Goal: Task Accomplishment & Management: Use online tool/utility

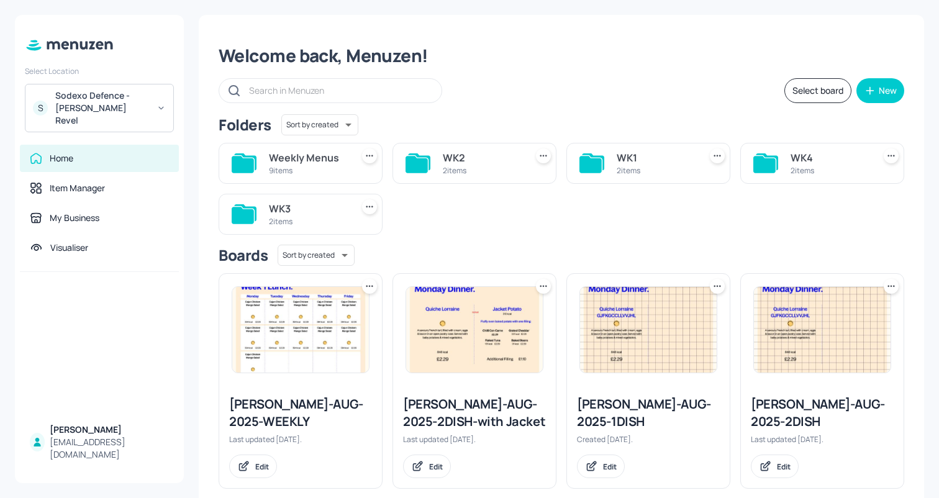
scroll to position [20, 0]
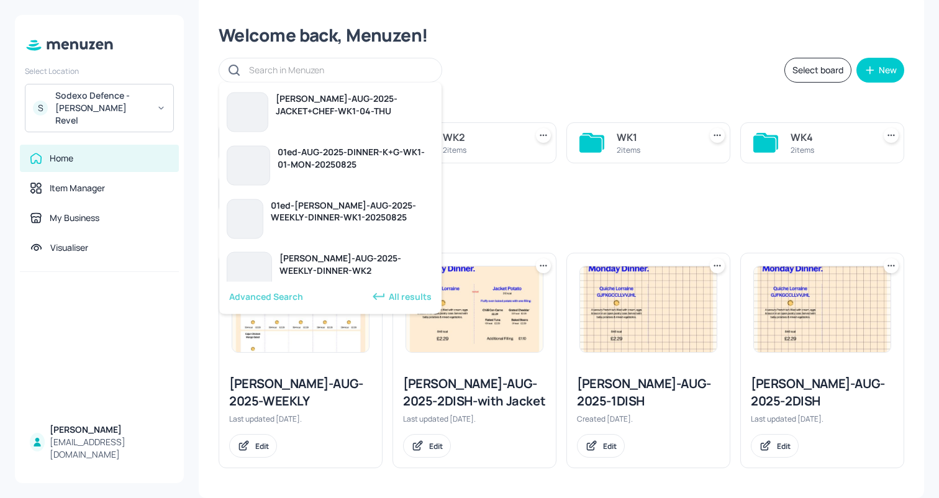
click at [348, 68] on input "text" at bounding box center [339, 70] width 180 height 18
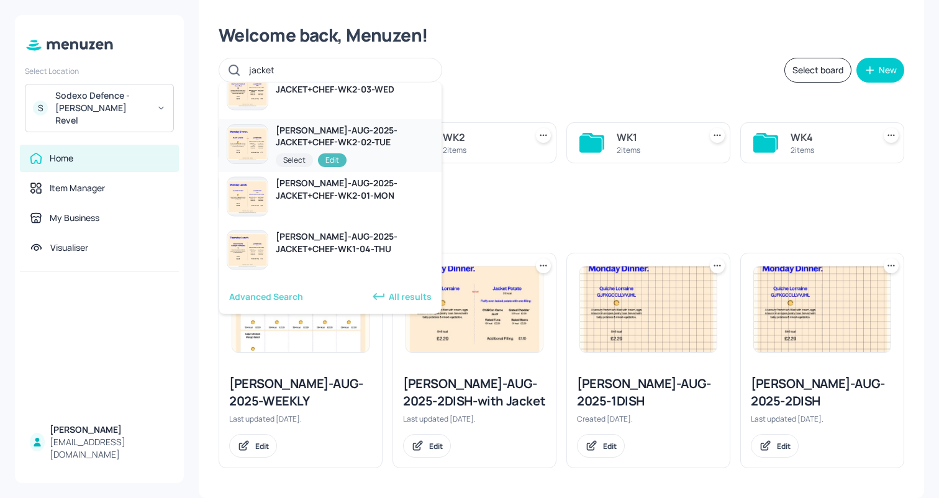
scroll to position [0, 0]
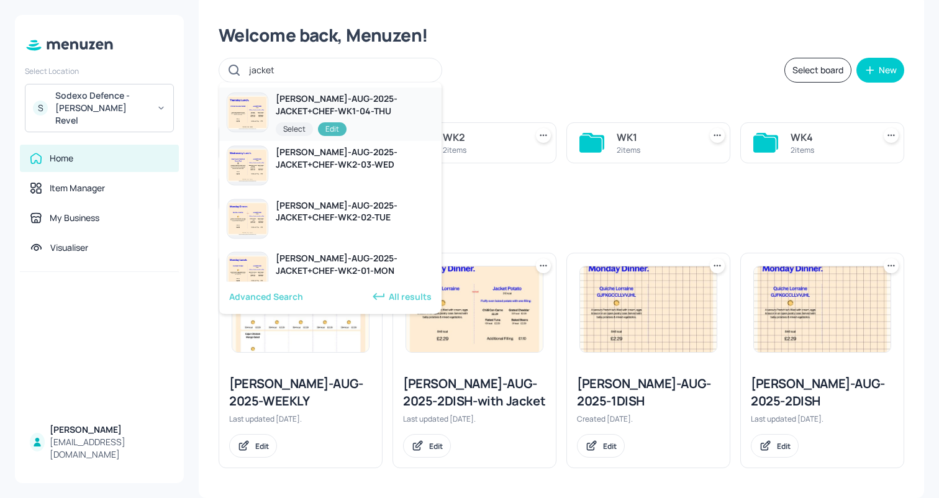
click at [355, 109] on div "[PERSON_NAME]-AUG-2025-JACKET+CHEF-WK1-04-THU" at bounding box center [355, 105] width 158 height 25
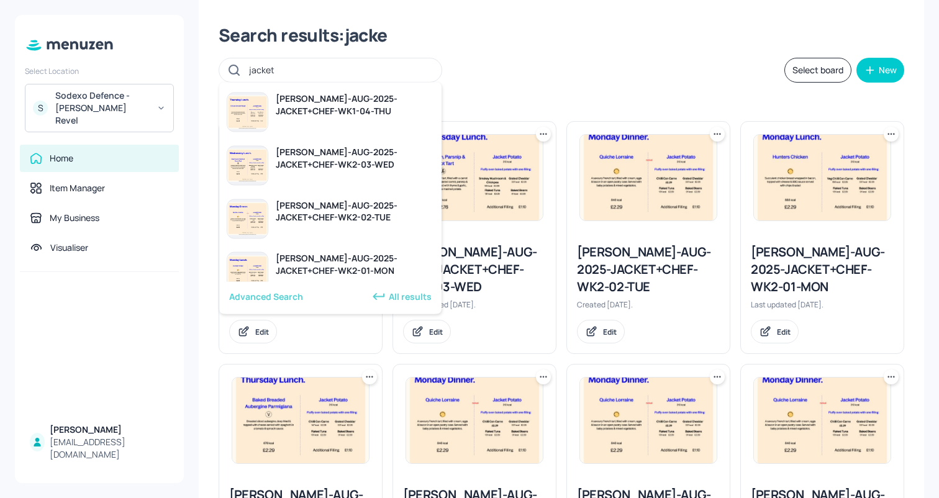
type input "jacket"
click at [513, 61] on div "jacket Select board New" at bounding box center [562, 70] width 686 height 25
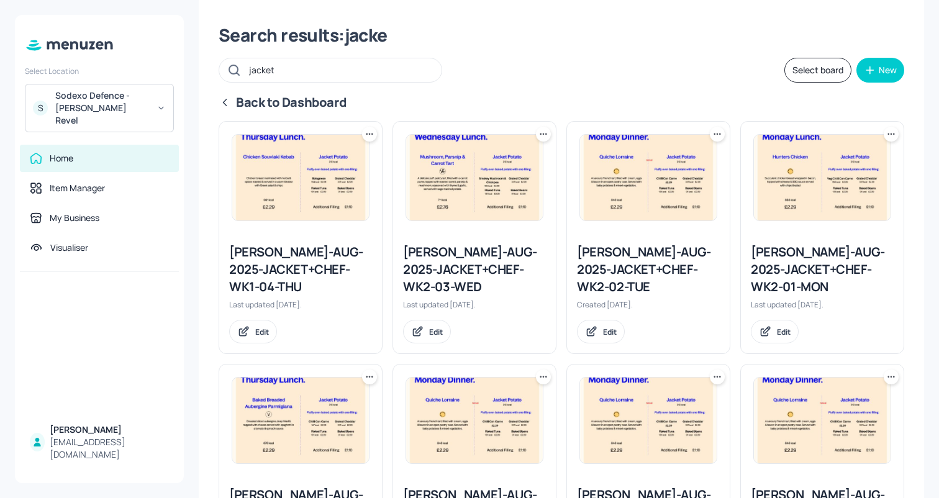
click at [491, 185] on img at bounding box center [474, 178] width 137 height 86
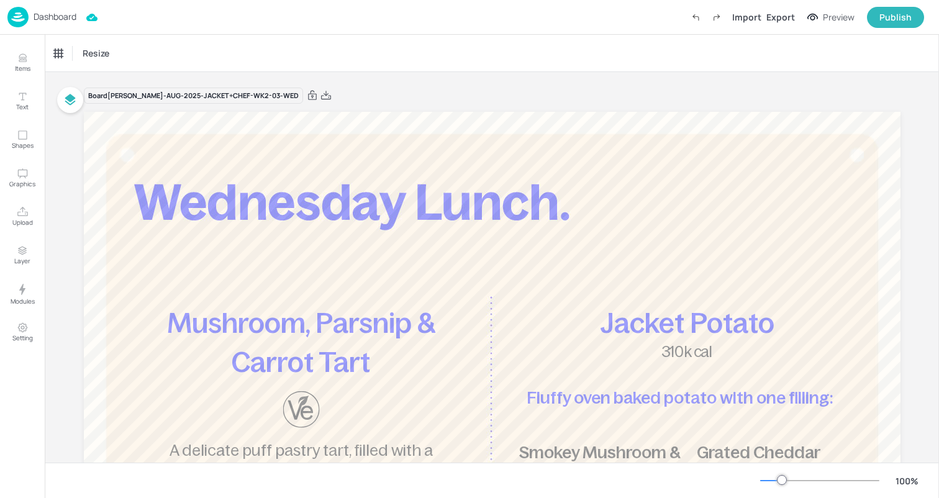
click at [63, 20] on p "Dashboard" at bounding box center [55, 16] width 43 height 9
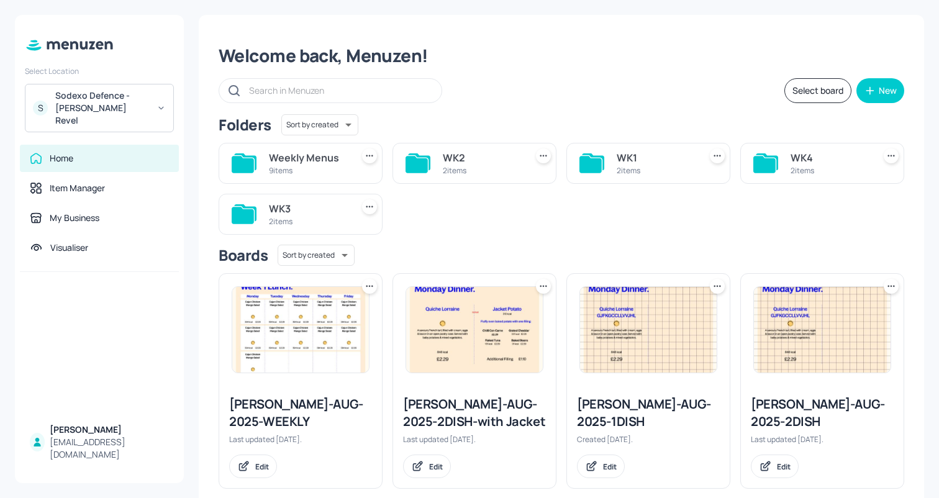
scroll to position [20, 0]
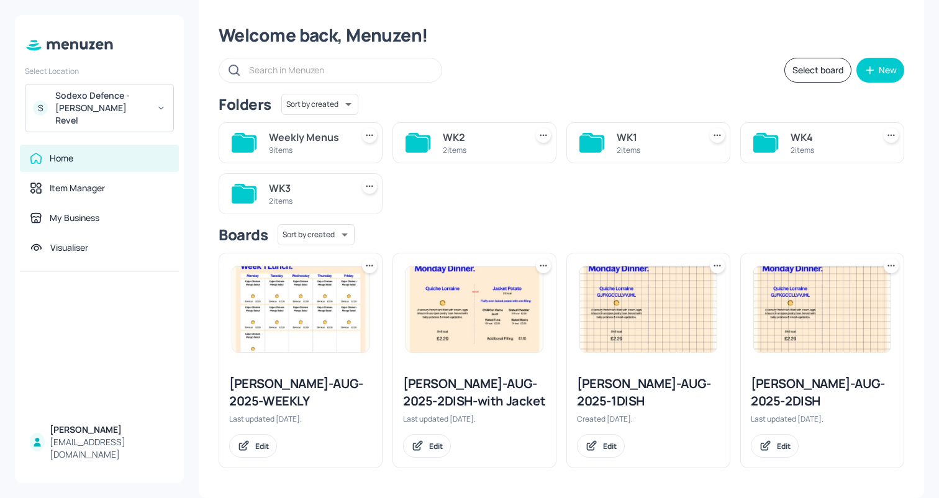
click at [365, 75] on input "text" at bounding box center [339, 70] width 180 height 18
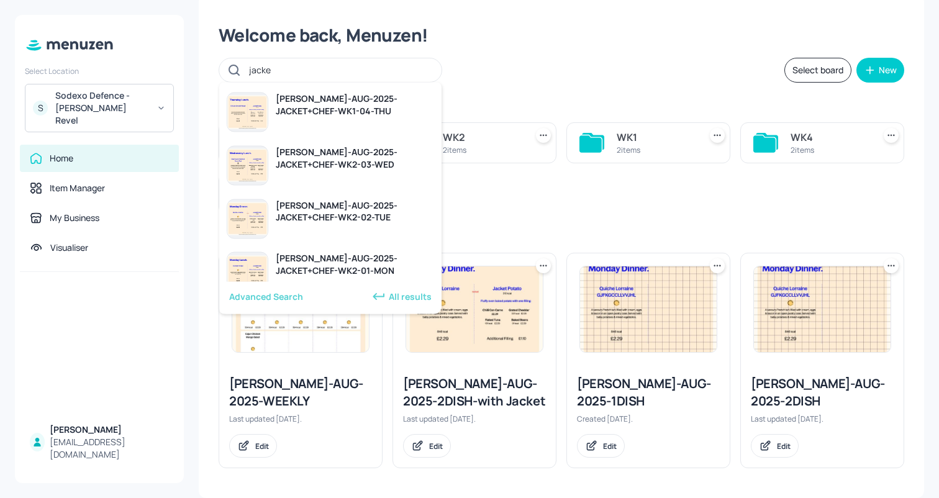
type input "jacket"
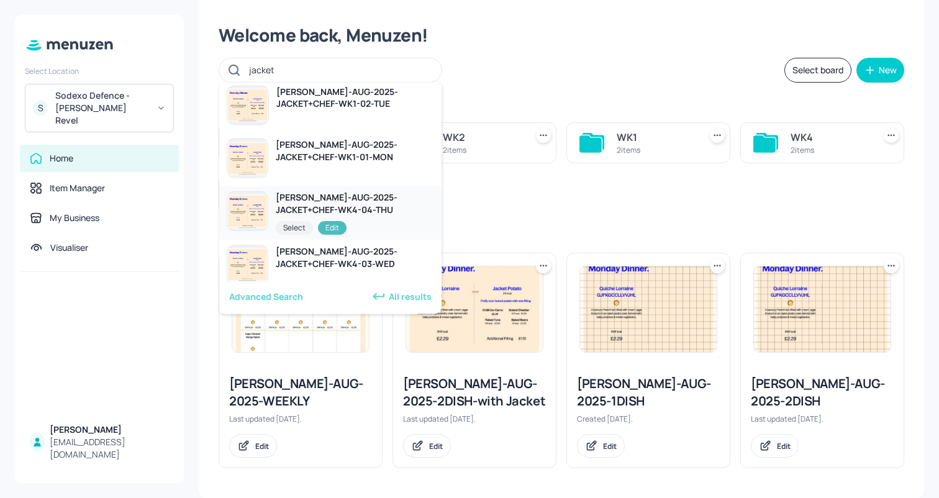
scroll to position [319, 0]
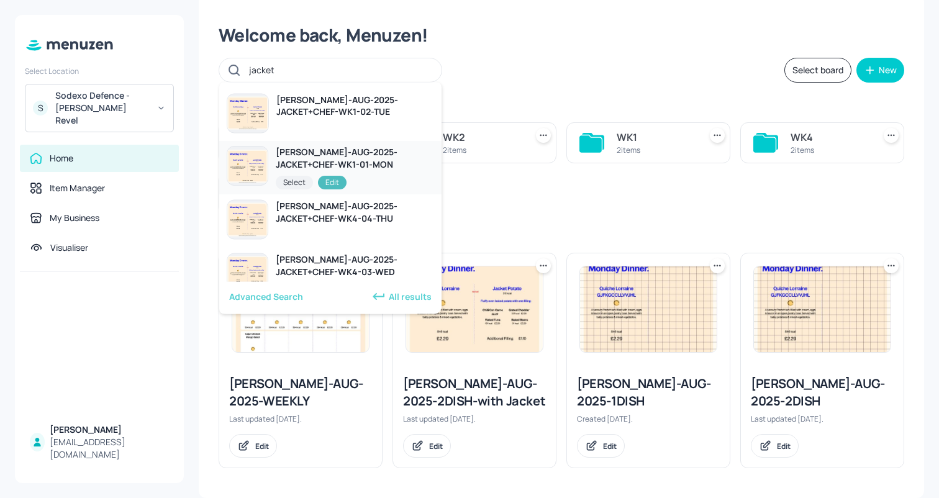
click at [372, 167] on div "[PERSON_NAME]-AUG-2025-JACKET+CHEF-WK1-01-MON" at bounding box center [355, 159] width 158 height 25
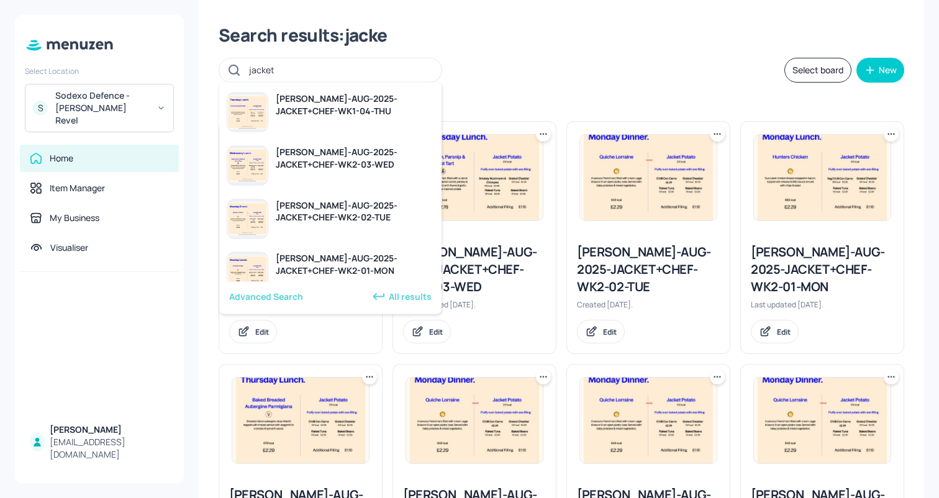
click at [519, 177] on img at bounding box center [474, 178] width 137 height 86
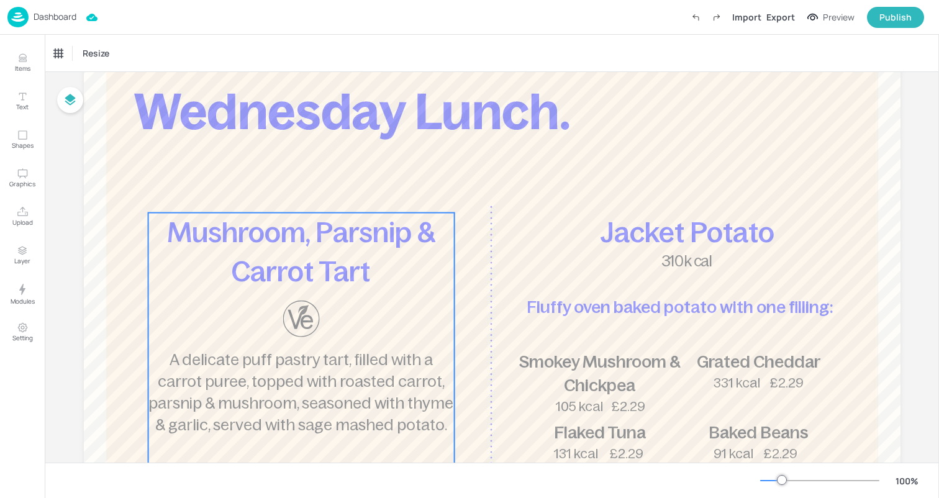
scroll to position [89, 0]
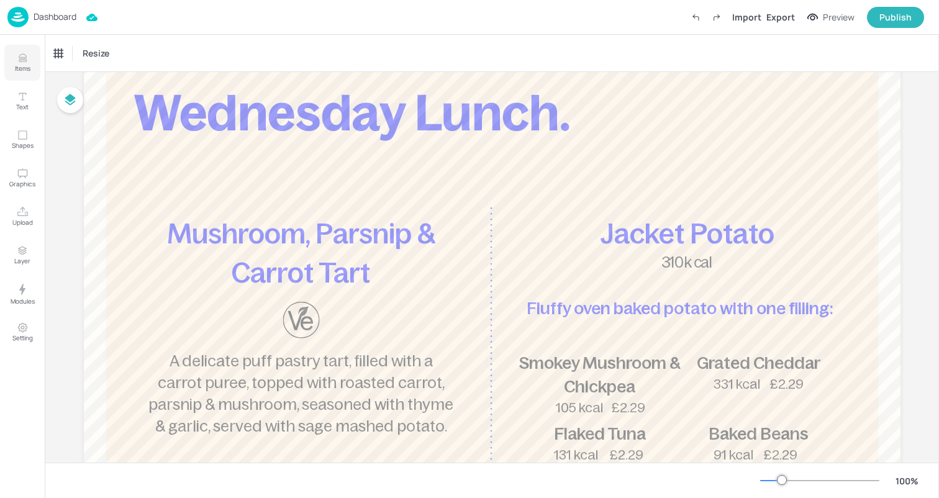
click at [25, 58] on icon "Items" at bounding box center [23, 58] width 12 height 12
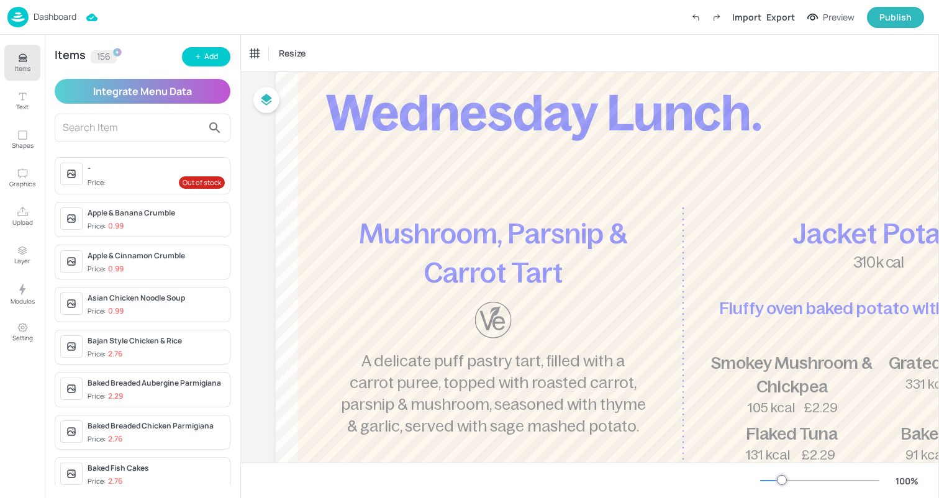
click at [150, 124] on input "text" at bounding box center [133, 128] width 140 height 20
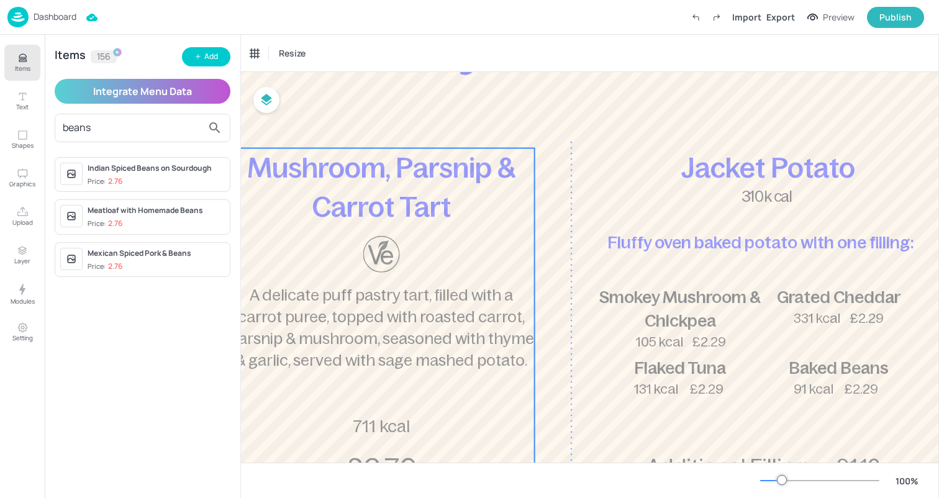
scroll to position [155, 192]
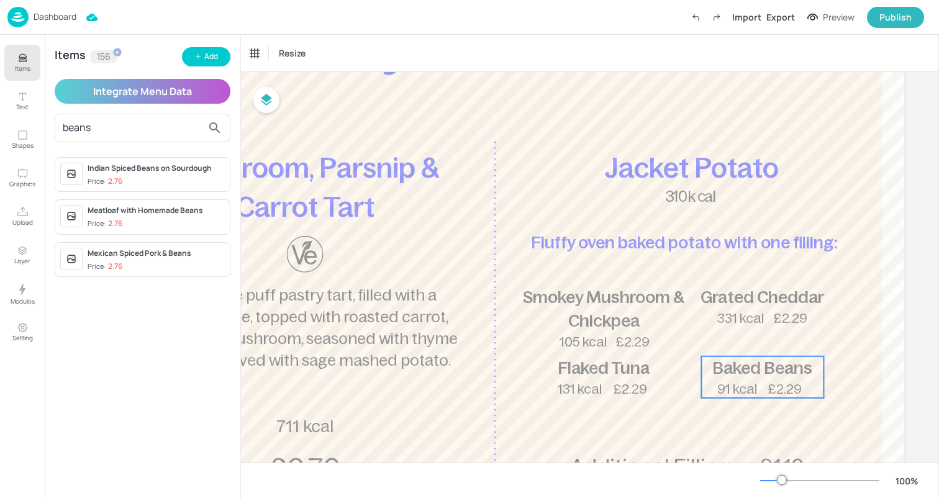
type input "beans"
click at [717, 387] on span "91 kcal" at bounding box center [737, 389] width 40 height 14
click at [749, 330] on icon "Edit Item" at bounding box center [754, 335] width 11 height 10
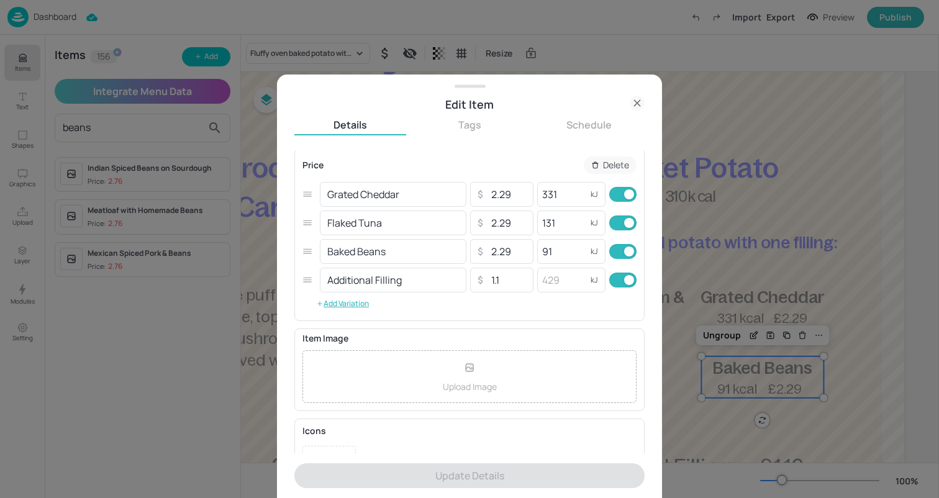
scroll to position [193, 0]
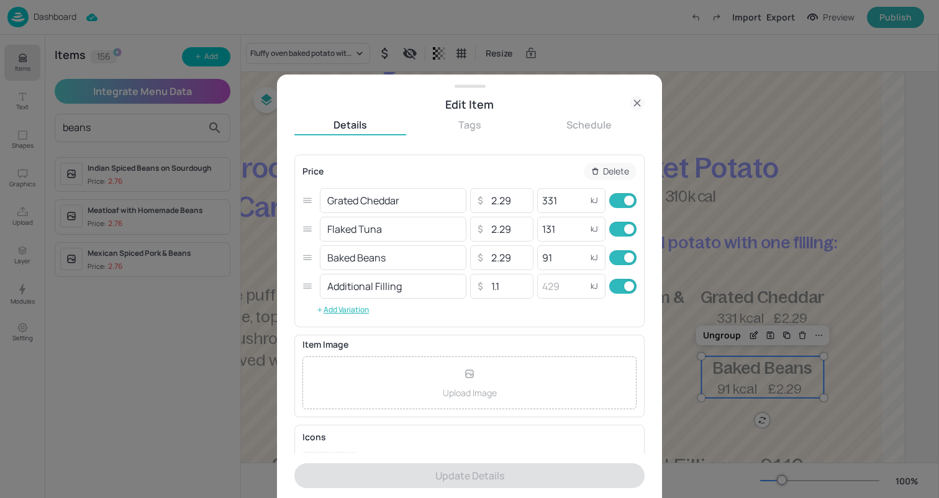
click at [637, 102] on icon at bounding box center [637, 104] width 6 height 6
